Goal: Browse casually

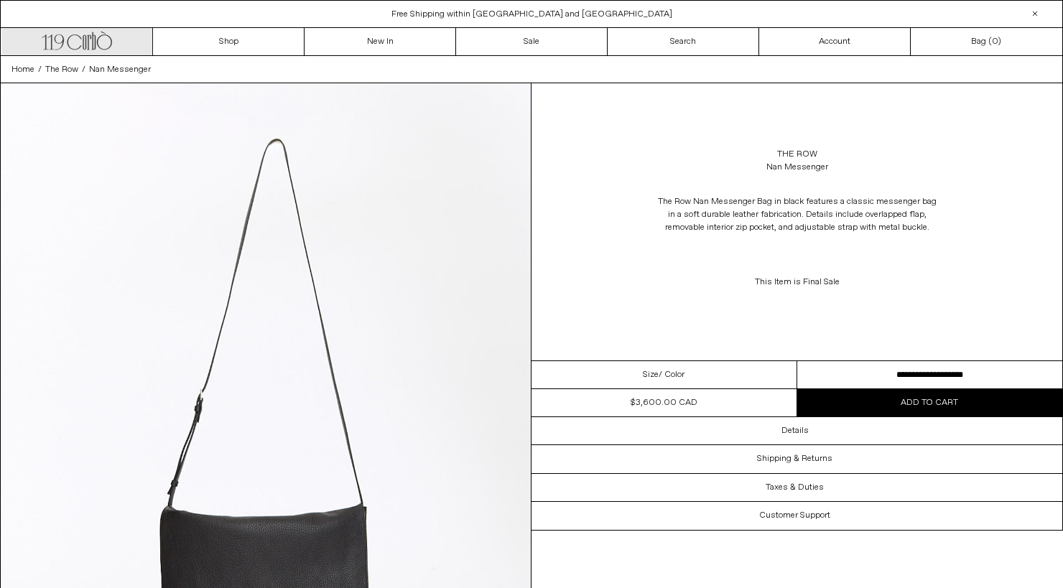
click at [111, 49] on icon ".cls-1, .cls-2 { fill: #231f20; stroke: #231f20; stroke-miterlimit: 10; stroke-…" at bounding box center [77, 39] width 70 height 21
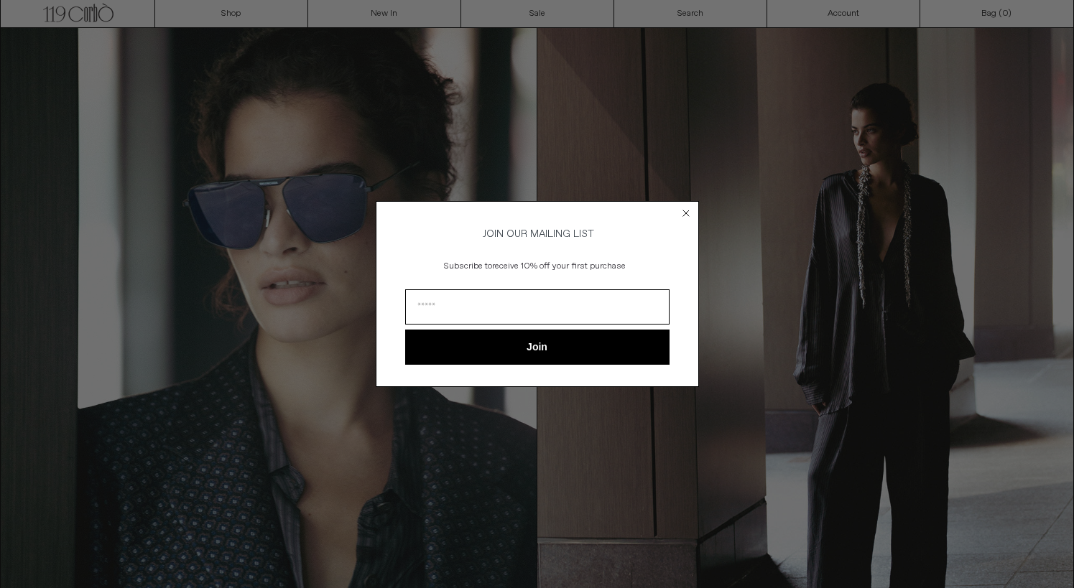
click at [688, 209] on circle "Close dialog" at bounding box center [686, 214] width 14 height 14
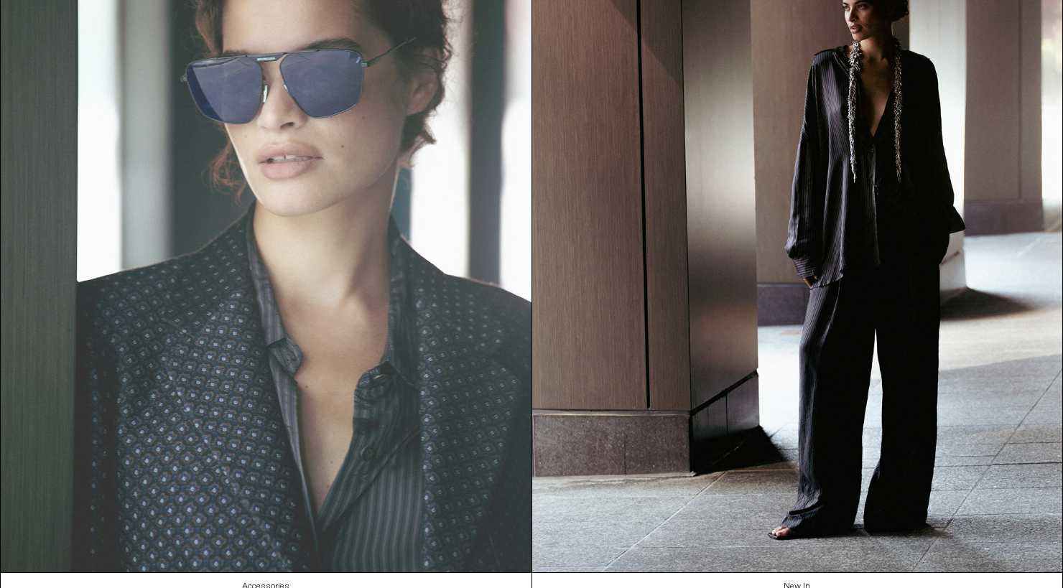
scroll to position [228, 0]
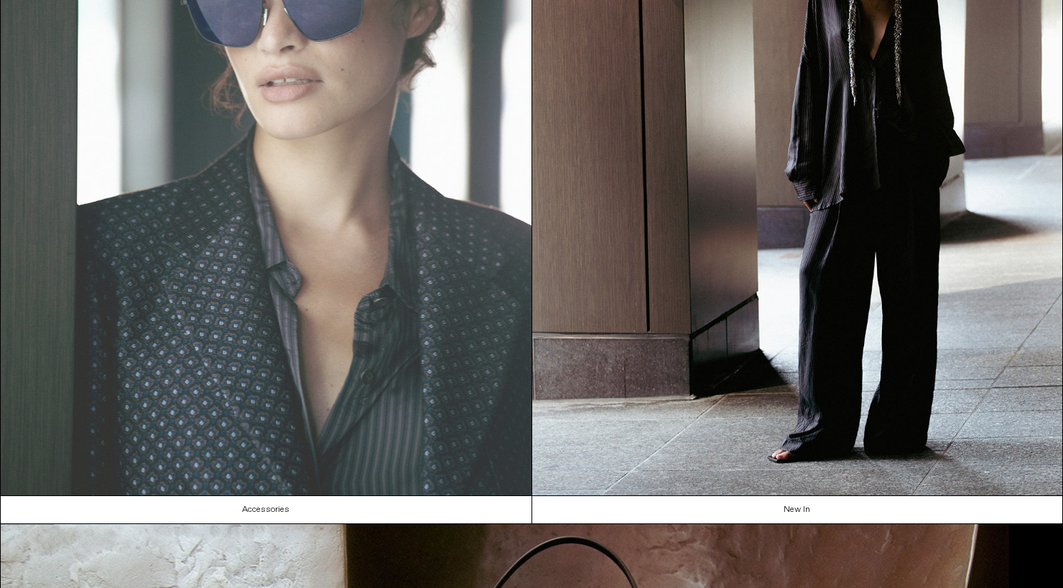
click at [476, 444] on img at bounding box center [266, 161] width 531 height 667
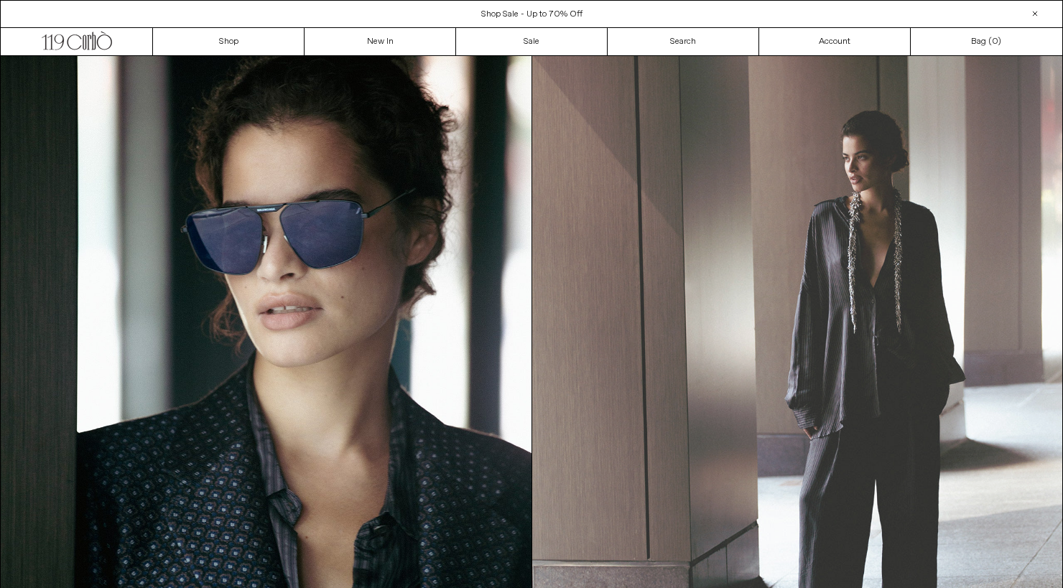
scroll to position [0, 0]
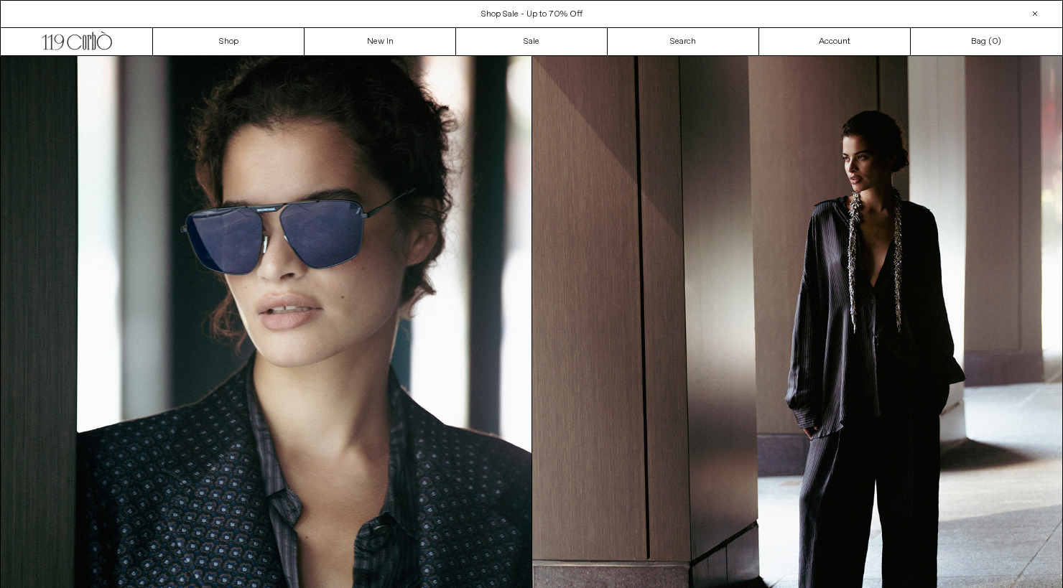
click at [468, 11] on div "Shop Sale - Up to 70% Off" at bounding box center [532, 14] width 1062 height 13
click at [519, 13] on span "Shop Sale - Up to 70% Off" at bounding box center [531, 14] width 101 height 11
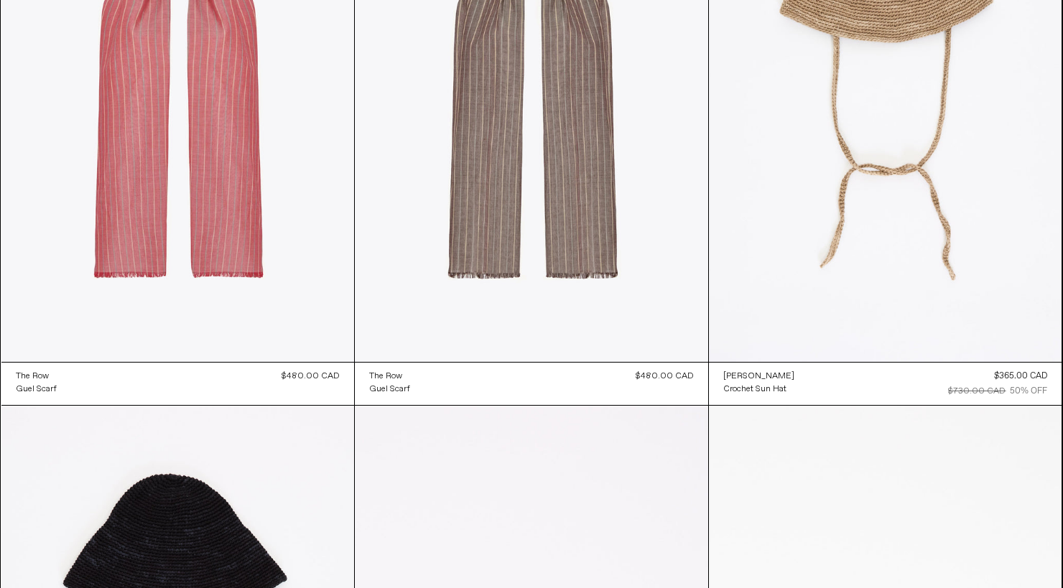
scroll to position [1387, 0]
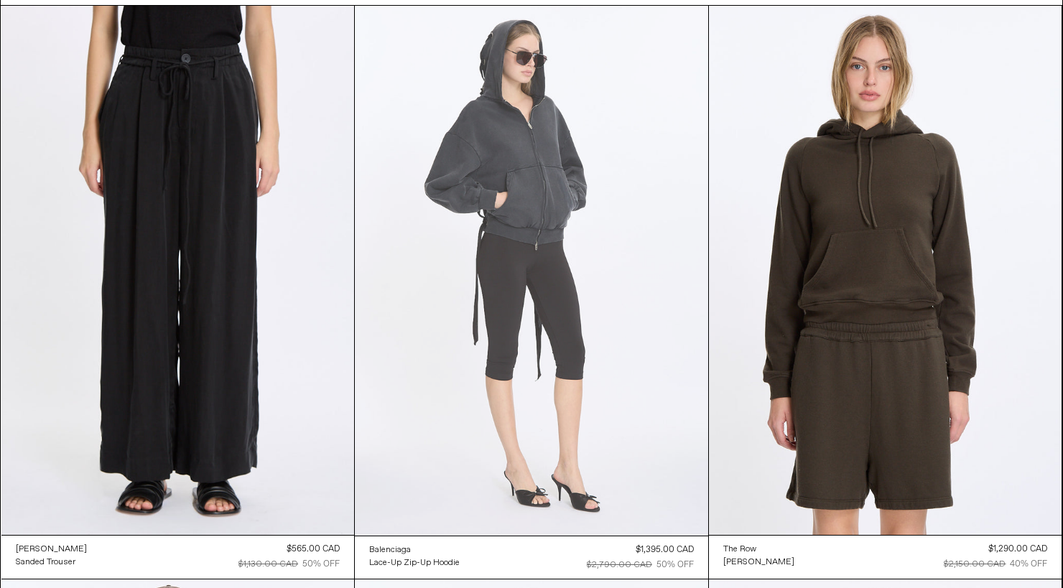
scroll to position [77, 0]
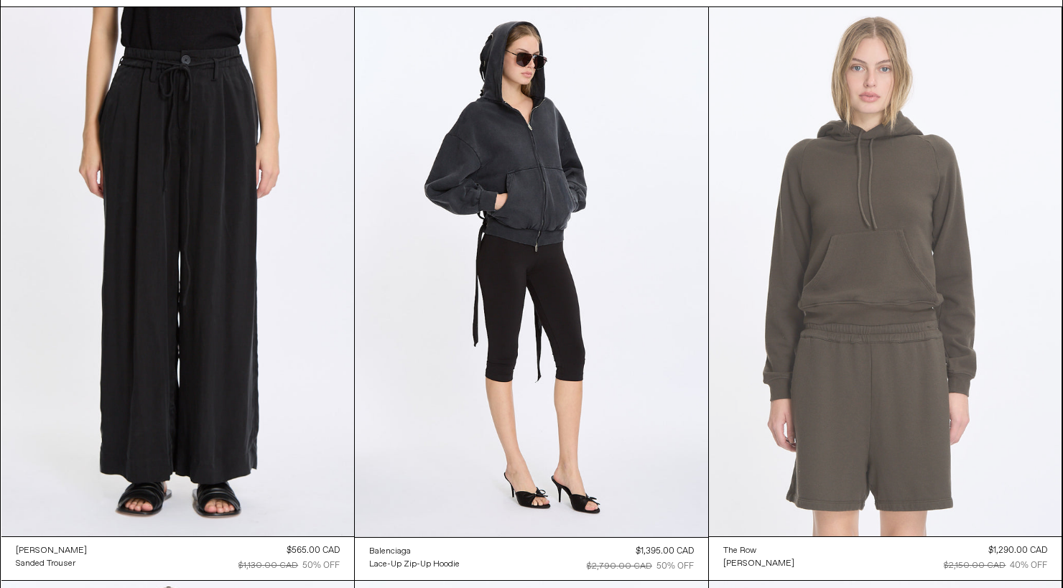
click at [874, 251] on at bounding box center [885, 271] width 353 height 529
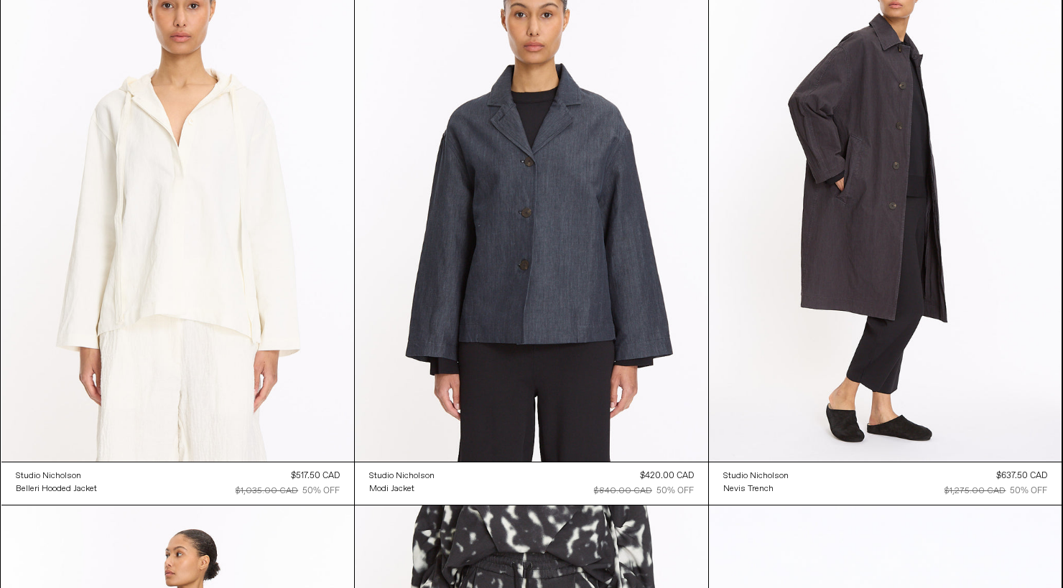
scroll to position [4746, 0]
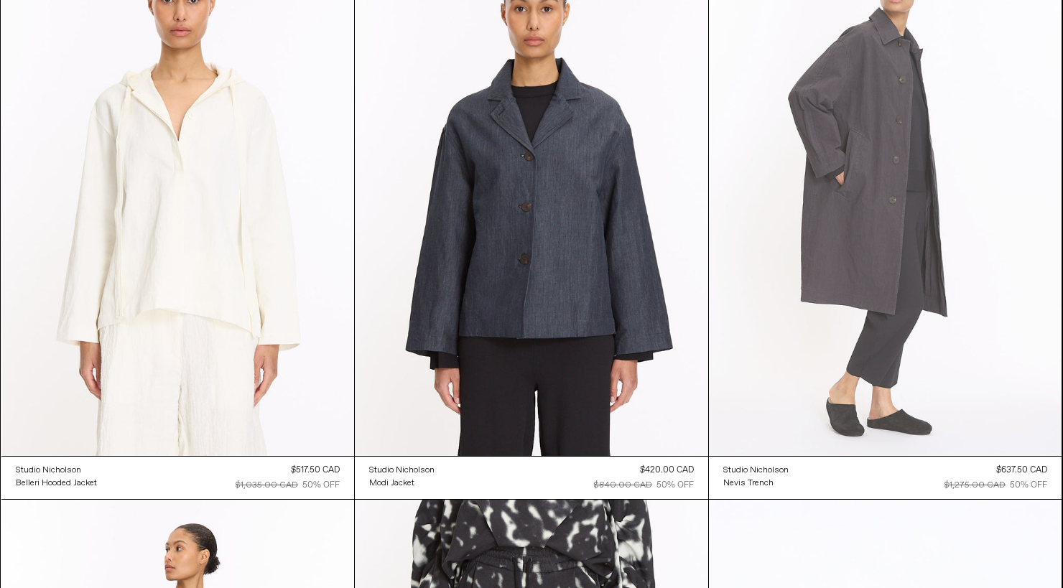
click at [831, 287] on at bounding box center [885, 191] width 353 height 529
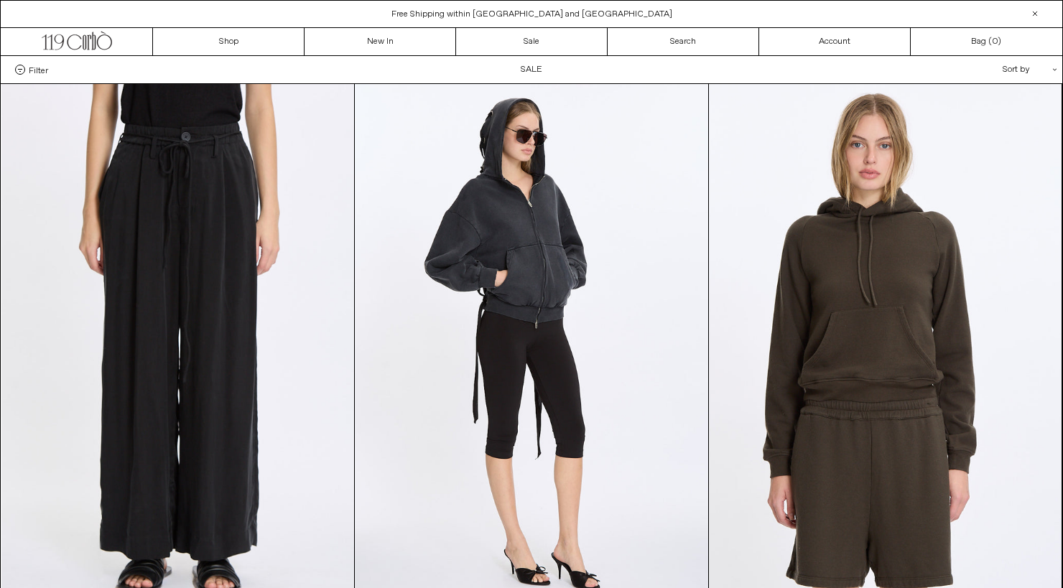
scroll to position [0, 0]
click at [339, 34] on link "New In" at bounding box center [381, 41] width 152 height 27
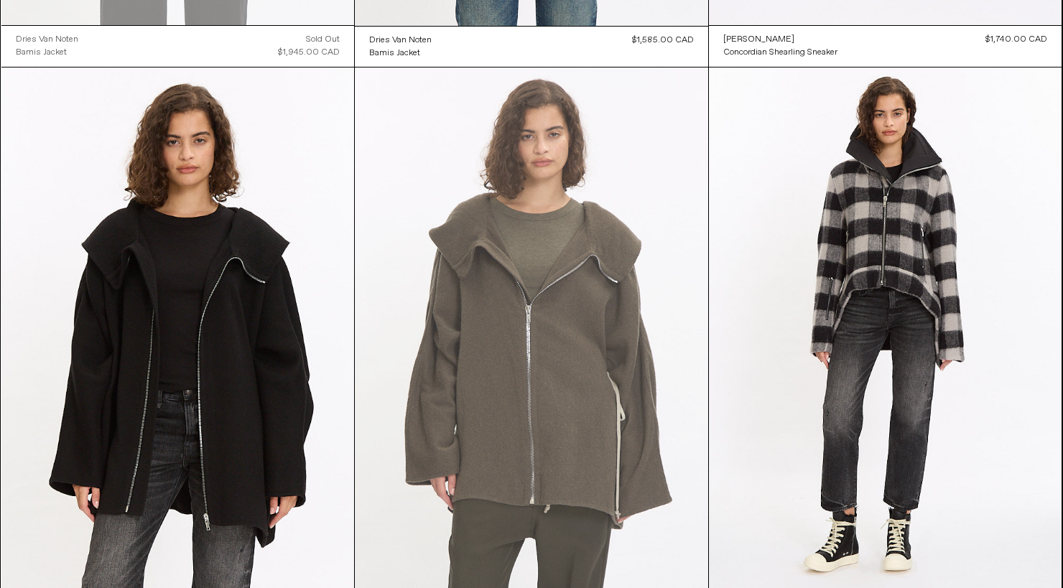
scroll to position [4061, 0]
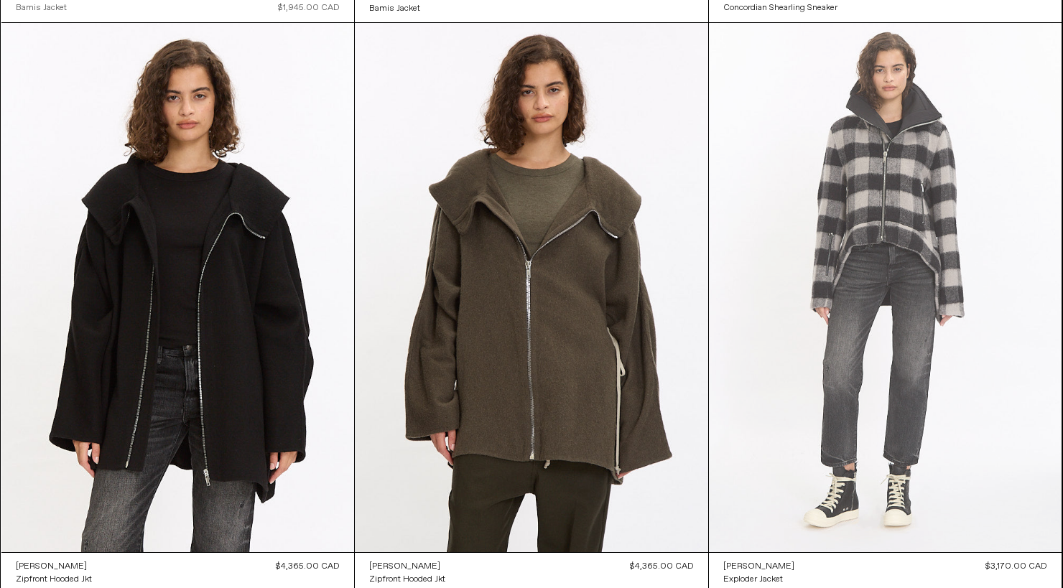
click at [905, 229] on at bounding box center [885, 287] width 353 height 529
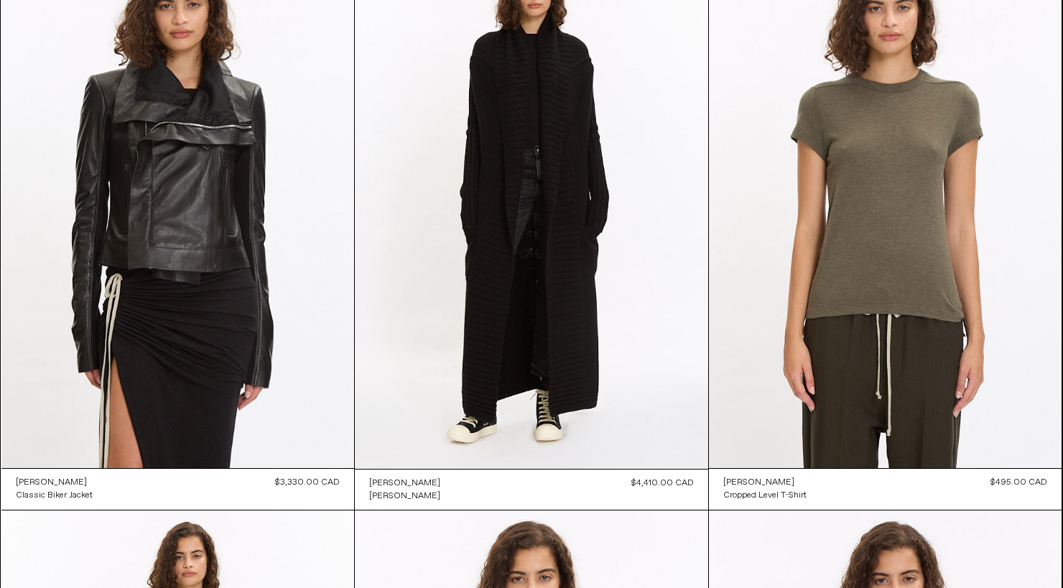
scroll to position [4736, 0]
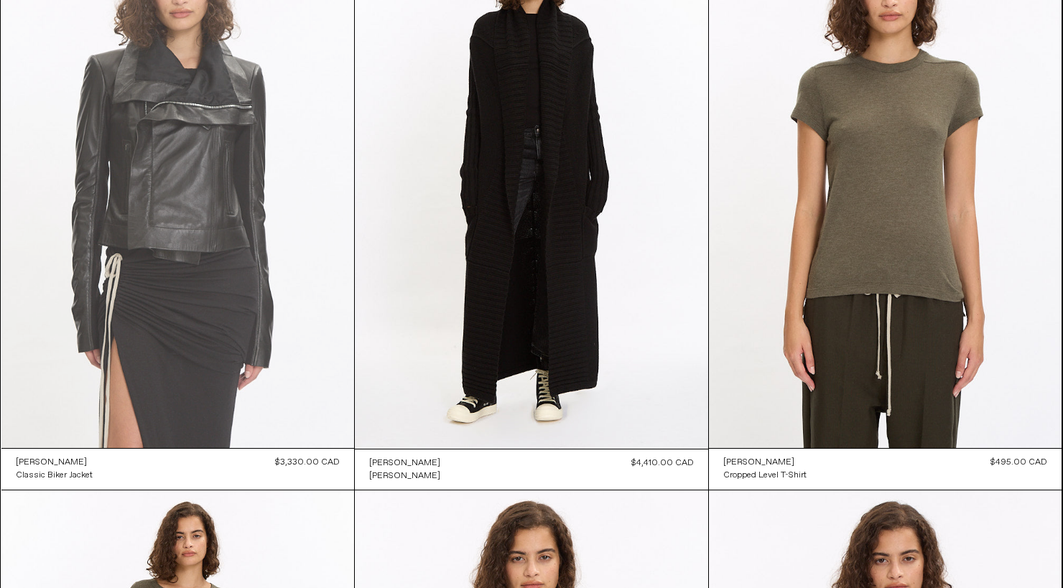
click at [218, 292] on at bounding box center [177, 183] width 353 height 529
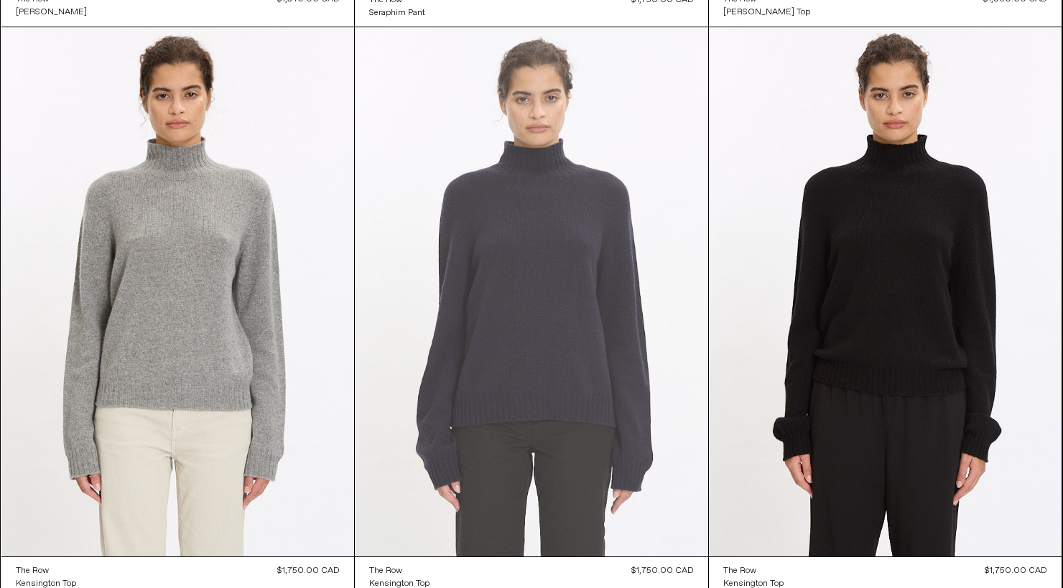
scroll to position [8682, 0]
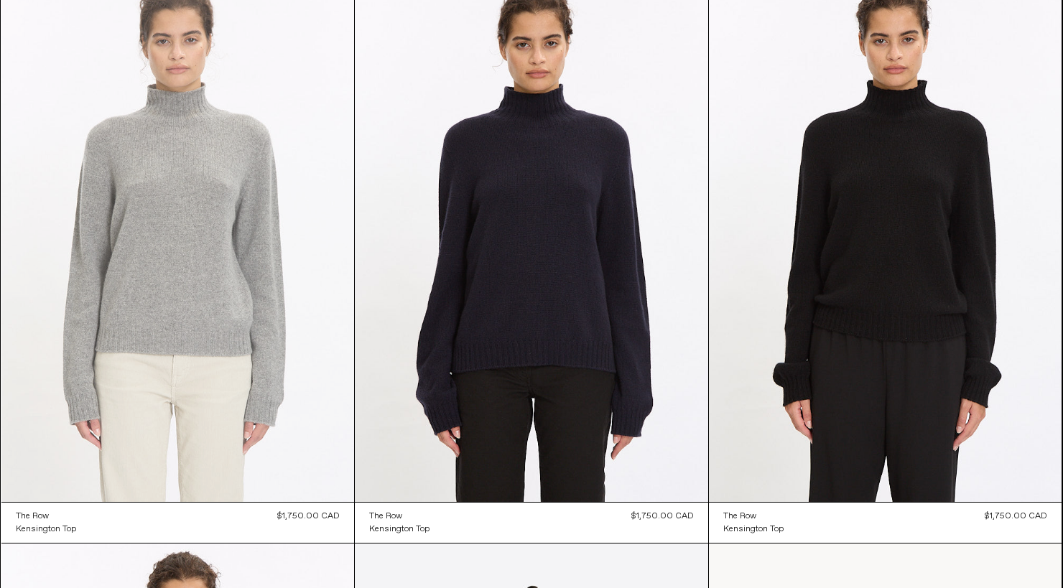
click at [211, 300] on at bounding box center [177, 237] width 353 height 529
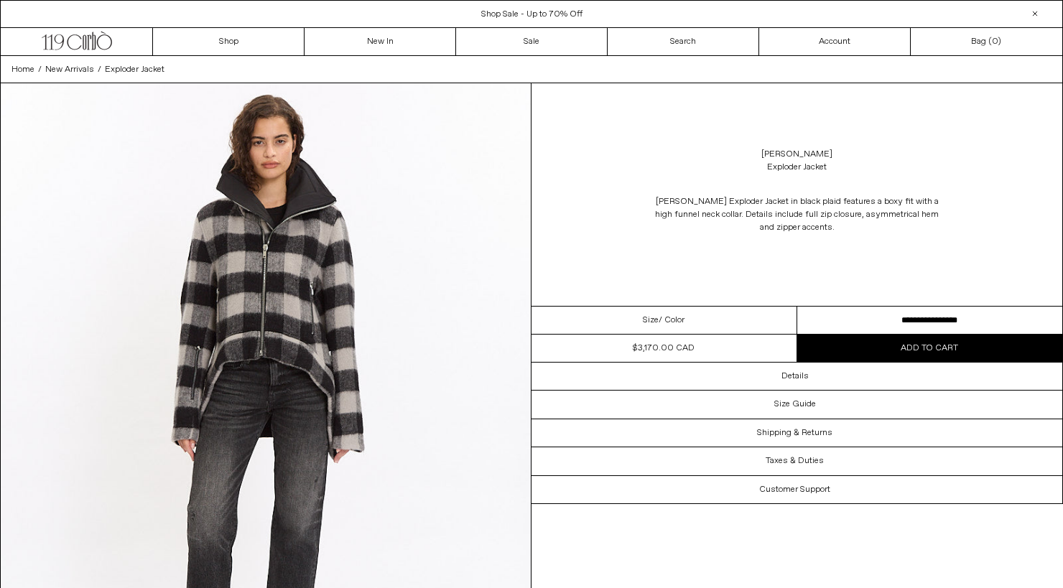
click at [350, 379] on img at bounding box center [266, 414] width 530 height 663
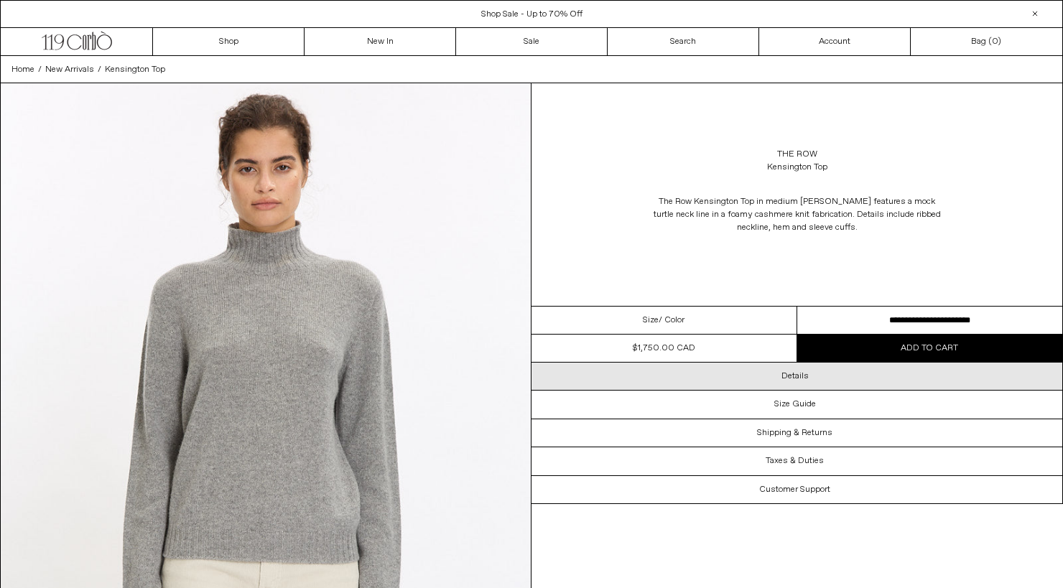
click at [776, 379] on div "Details" at bounding box center [797, 376] width 531 height 27
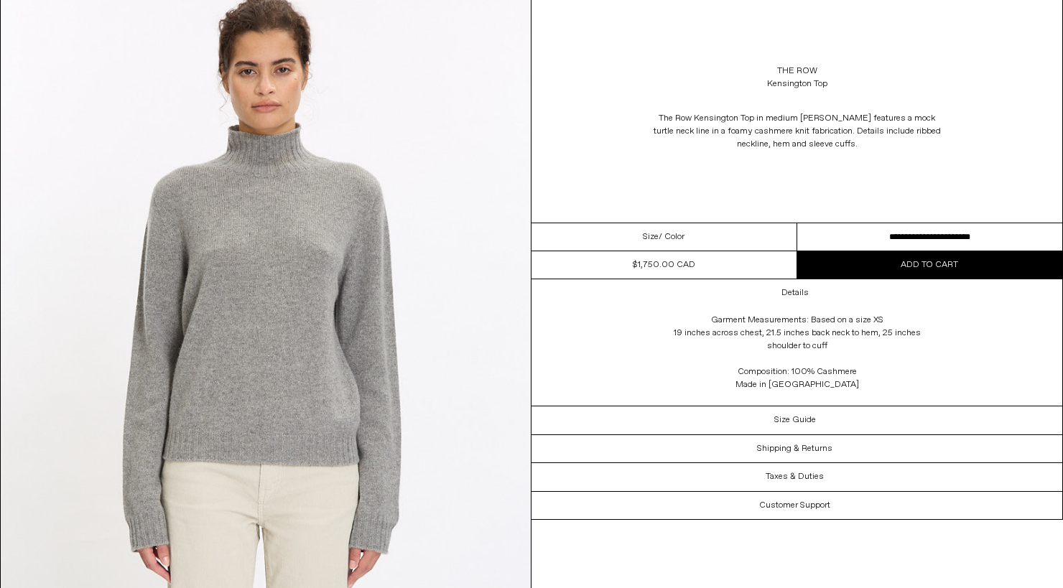
scroll to position [98, 0]
